Goal: Information Seeking & Learning: Find specific page/section

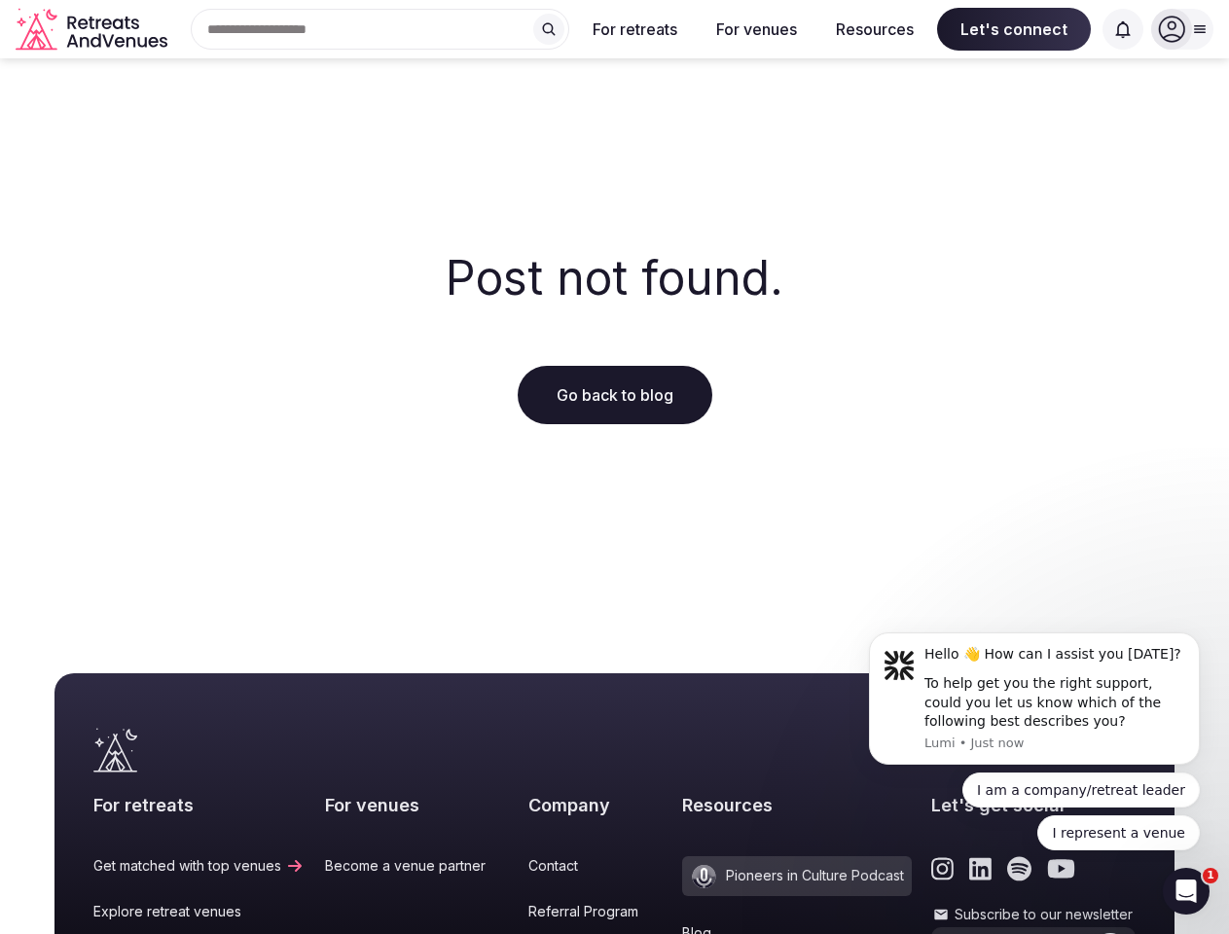
click at [614, 467] on div "Post not found. Go back to blog" at bounding box center [614, 338] width 1229 height 560
click at [380, 29] on div "Search Popular Destinations [GEOGRAPHIC_DATA], [GEOGRAPHIC_DATA] [GEOGRAPHIC_DA…" at bounding box center [372, 29] width 394 height 41
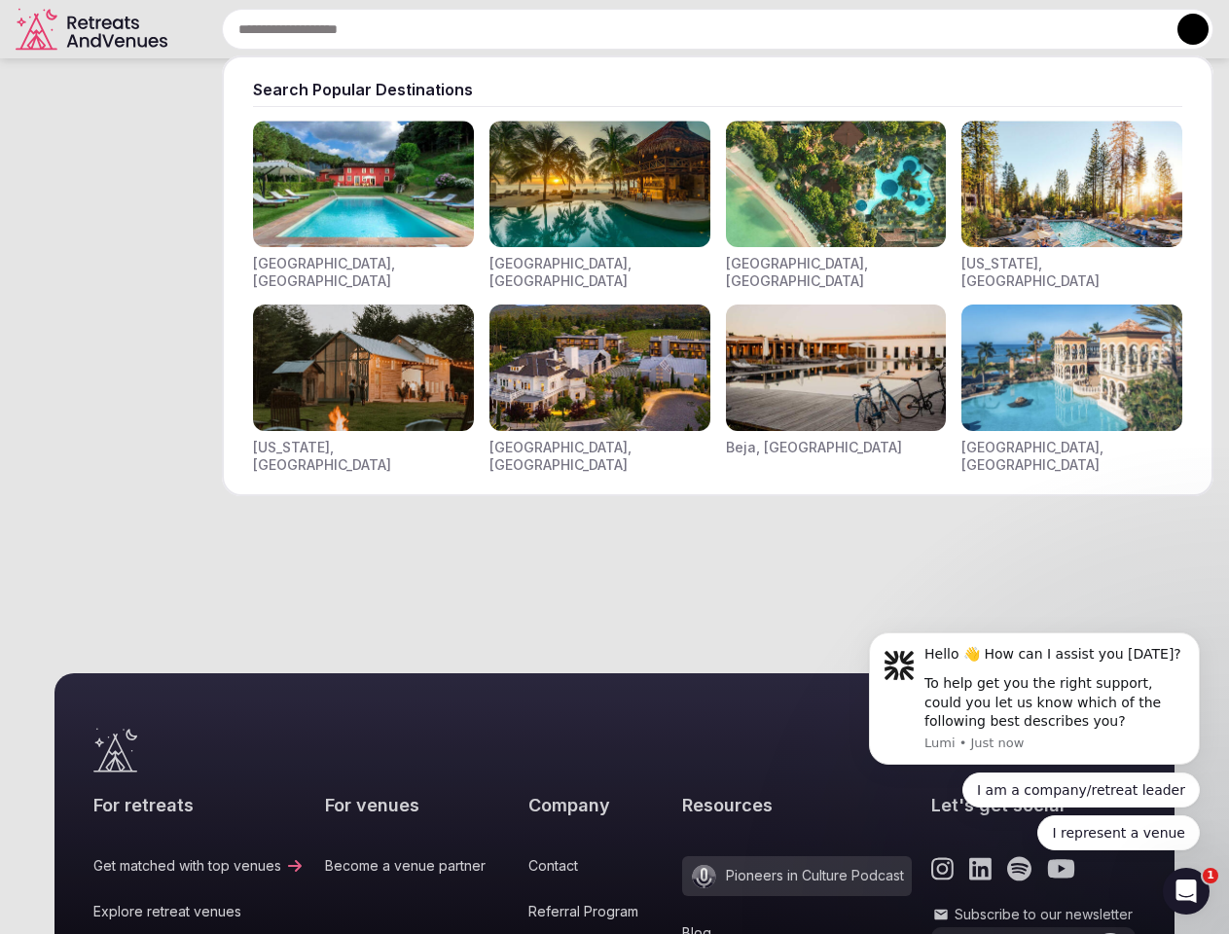
click at [549, 29] on input "text" at bounding box center [717, 29] width 991 height 41
click at [635, 29] on input "text" at bounding box center [717, 29] width 991 height 41
click at [756, 29] on input "text" at bounding box center [717, 29] width 991 height 41
click at [875, 29] on input "text" at bounding box center [717, 29] width 991 height 41
click at [1014, 29] on input "text" at bounding box center [717, 29] width 991 height 41
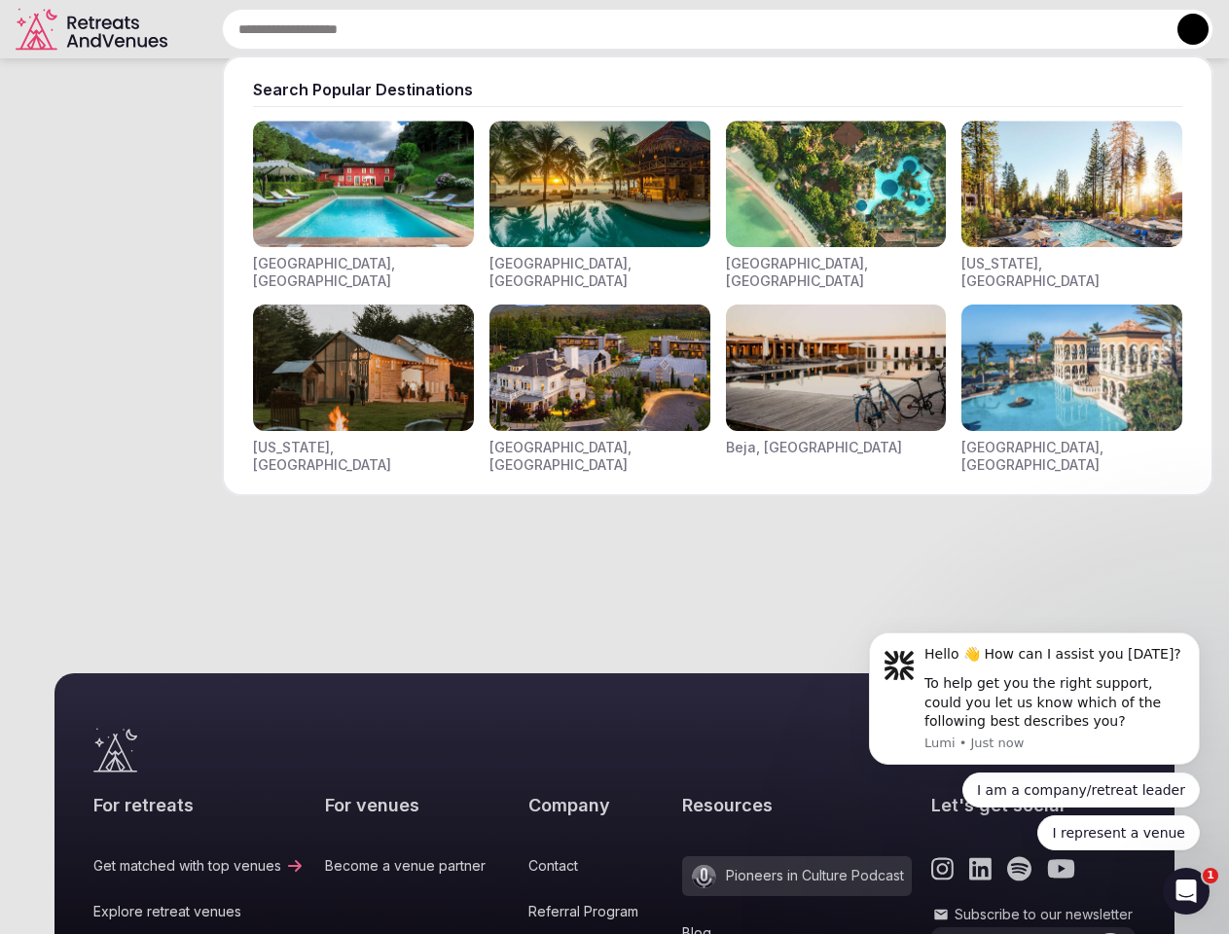
click at [1123, 29] on input "text" at bounding box center [717, 29] width 991 height 41
click at [1182, 29] on button at bounding box center [1192, 29] width 31 height 31
